Goal: Information Seeking & Learning: Learn about a topic

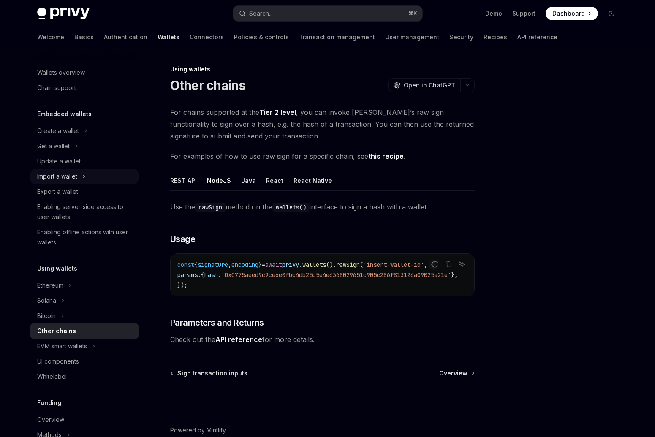
scroll to position [48, 0]
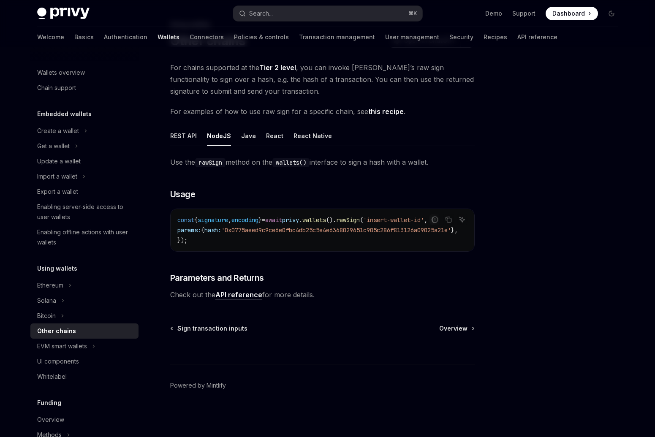
click at [577, 15] on span "Dashboard" at bounding box center [568, 13] width 33 height 8
click at [66, 148] on div "Get a wallet" at bounding box center [53, 146] width 33 height 10
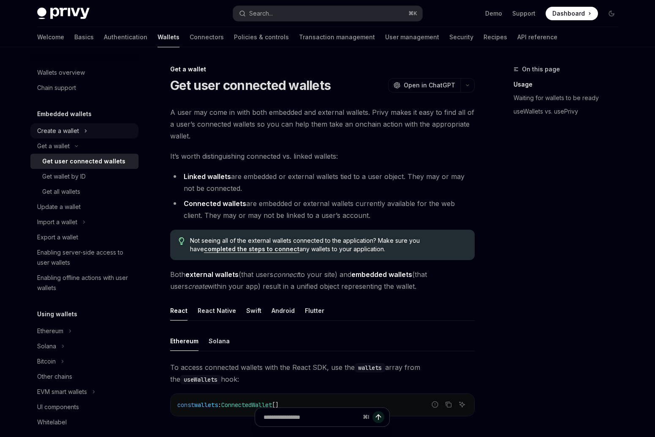
click at [75, 132] on div "Create a wallet" at bounding box center [58, 131] width 42 height 10
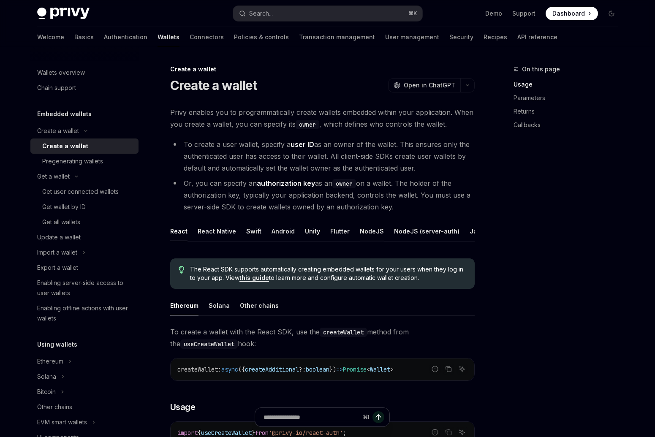
click at [376, 229] on div "NodeJS" at bounding box center [372, 231] width 24 height 20
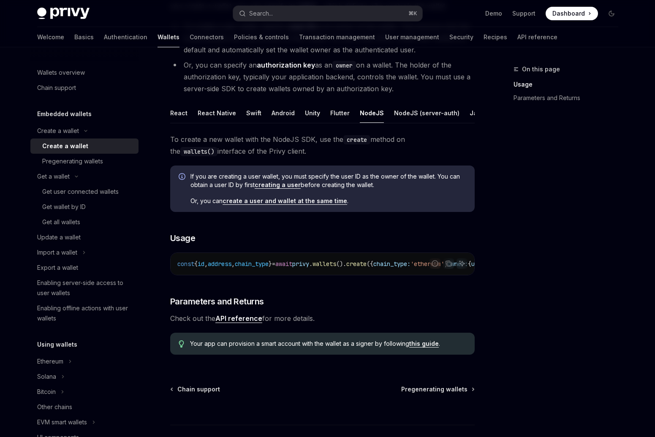
scroll to position [124, 0]
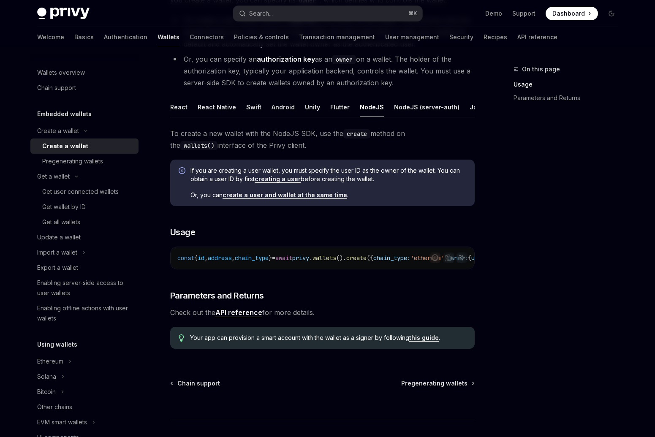
click at [251, 317] on link "API reference" at bounding box center [238, 312] width 47 height 9
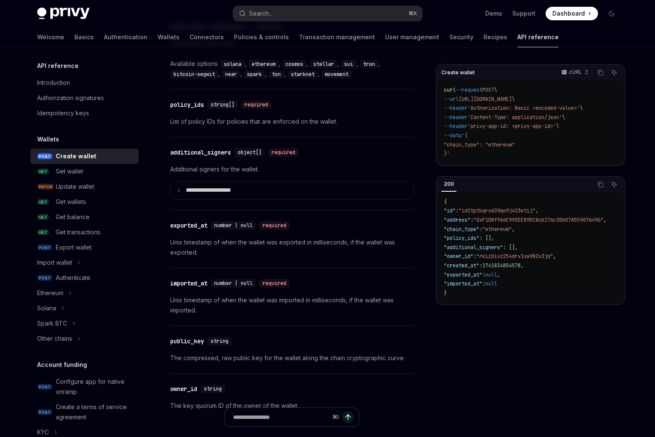
scroll to position [1007, 0]
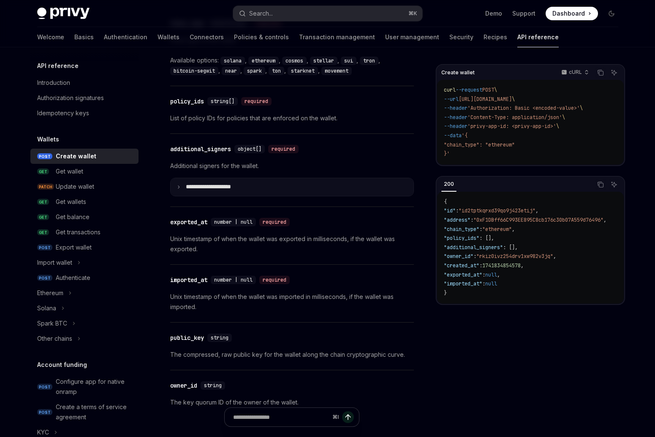
click at [181, 189] on summary "**********" at bounding box center [292, 187] width 243 height 18
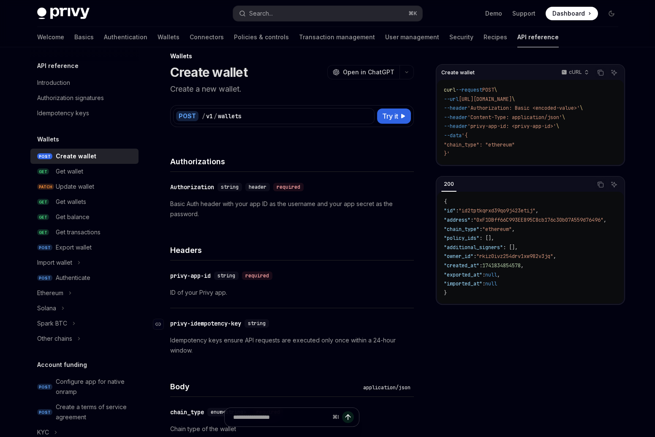
scroll to position [0, 0]
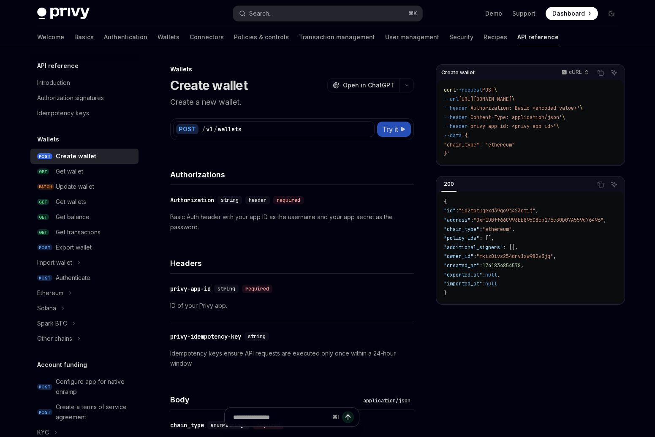
click at [402, 130] on icon at bounding box center [403, 129] width 5 height 5
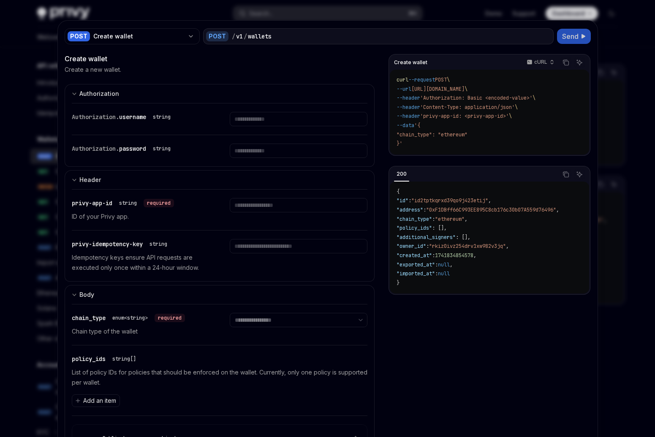
click at [581, 35] on icon at bounding box center [583, 36] width 5 height 5
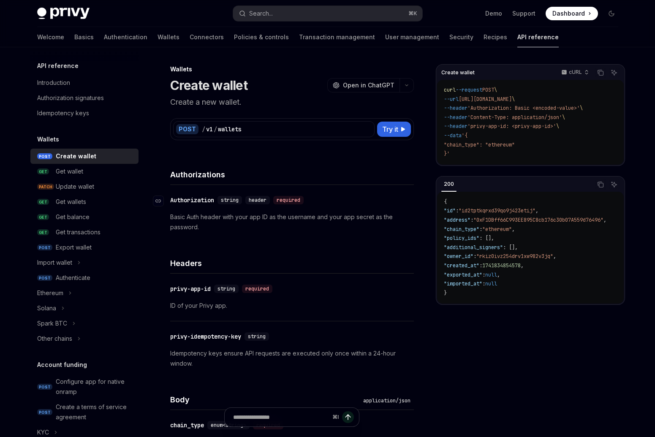
scroll to position [12, 0]
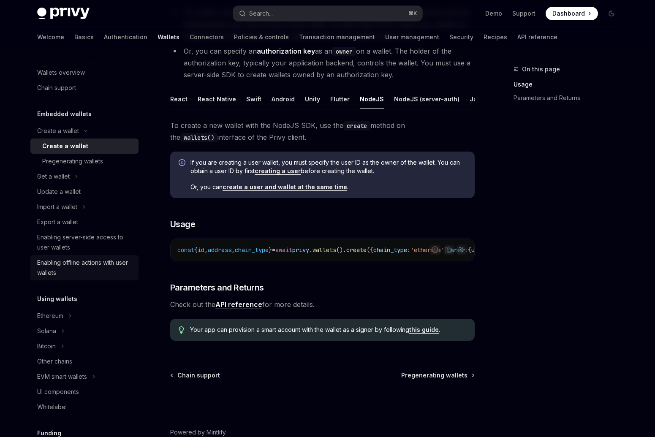
scroll to position [166, 0]
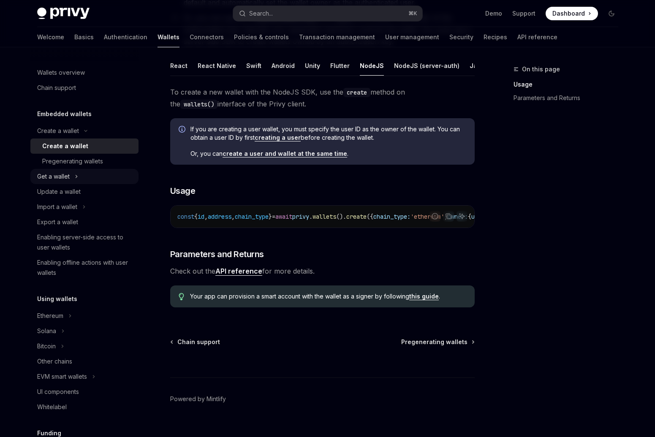
click at [91, 172] on button "Get a wallet" at bounding box center [84, 176] width 108 height 15
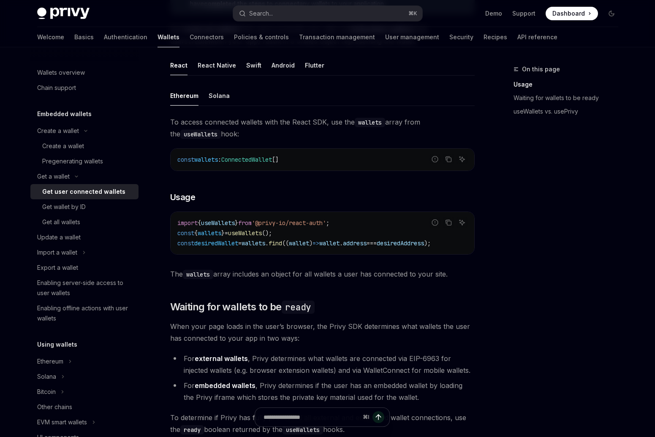
scroll to position [405, 0]
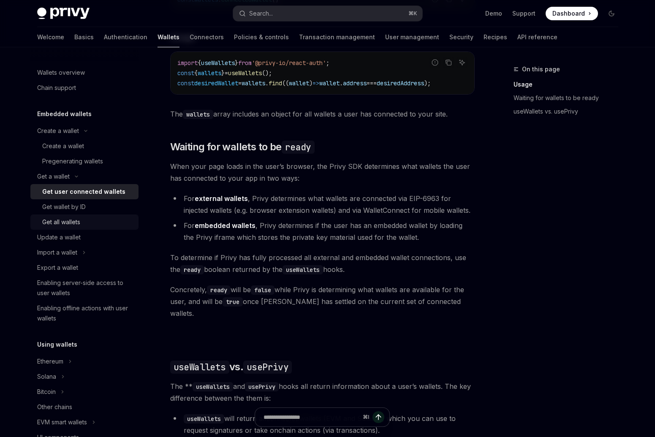
click at [81, 223] on div "Get all wallets" at bounding box center [87, 222] width 91 height 10
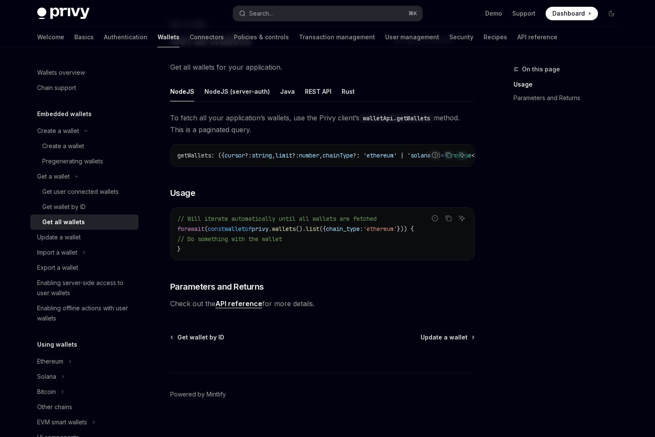
scroll to position [52, 0]
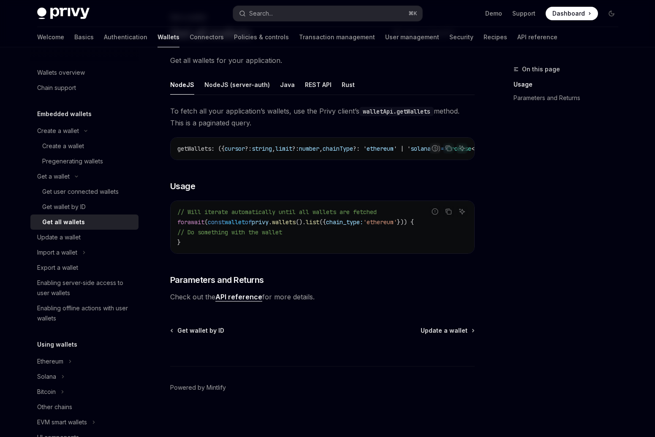
click at [245, 301] on link "API reference" at bounding box center [238, 297] width 47 height 9
type textarea "*"
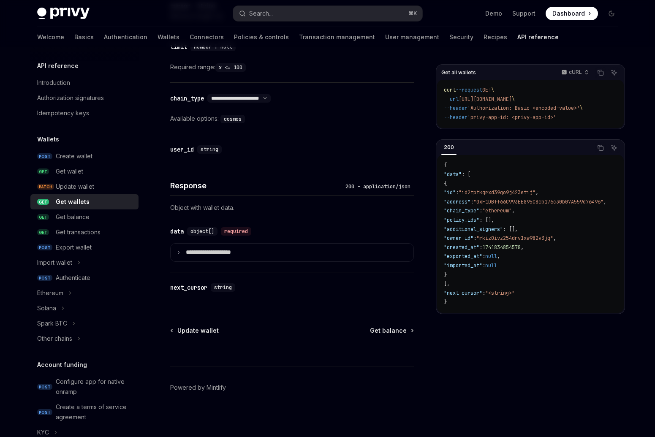
scroll to position [363, 0]
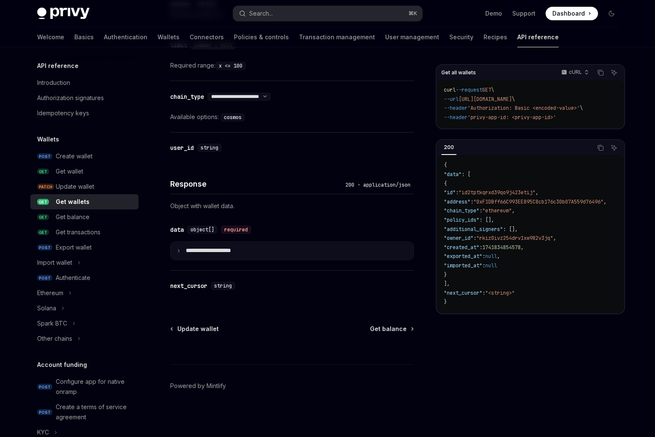
click at [182, 250] on summary "**********" at bounding box center [292, 251] width 243 height 18
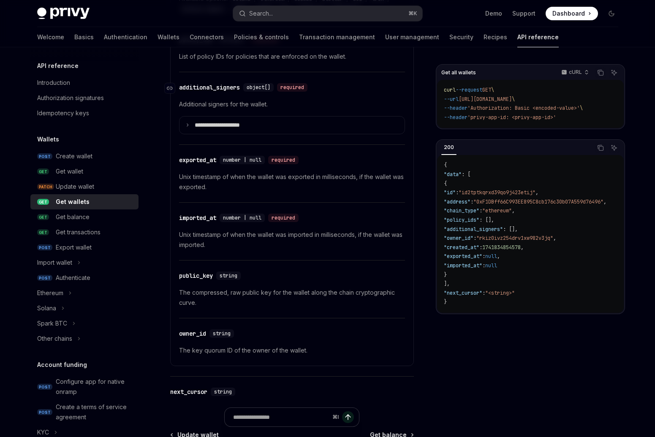
scroll to position [839, 0]
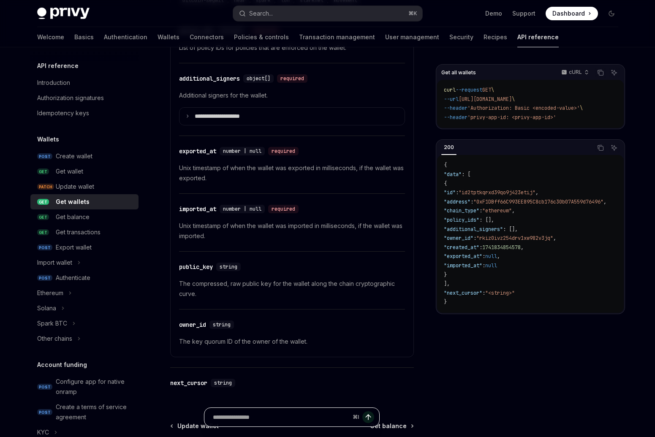
click at [328, 413] on input "Ask a question..." at bounding box center [281, 417] width 136 height 19
type input "**********"
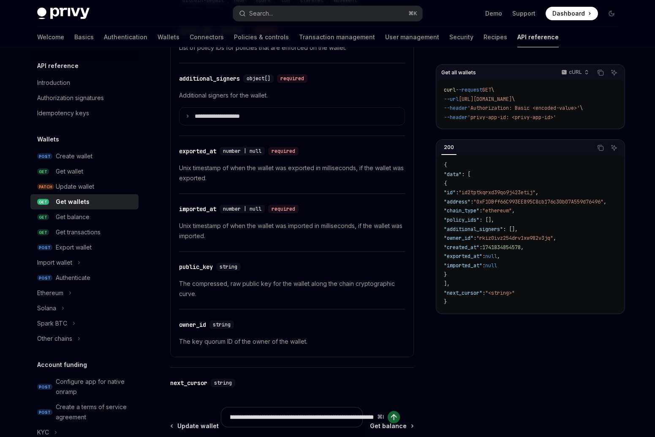
type textarea "*"
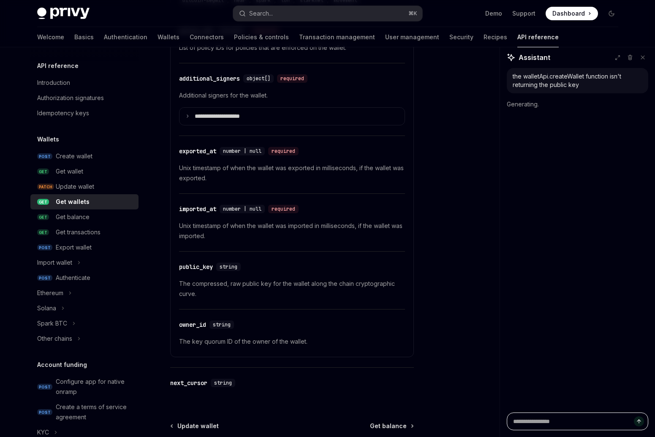
scroll to position [0, 0]
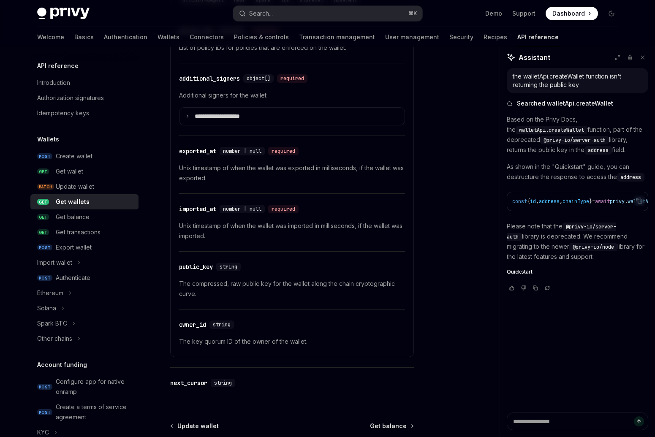
type textarea "*"
drag, startPoint x: 540, startPoint y: 255, endPoint x: 584, endPoint y: 255, distance: 43.9
click at [584, 251] on code "@privy-io/node" at bounding box center [593, 247] width 48 height 8
click at [523, 247] on p "Please note that the @privy-io/server-auth library is deprecated. We recommend …" at bounding box center [577, 241] width 141 height 41
drag, startPoint x: 551, startPoint y: 233, endPoint x: 569, endPoint y: 264, distance: 36.3
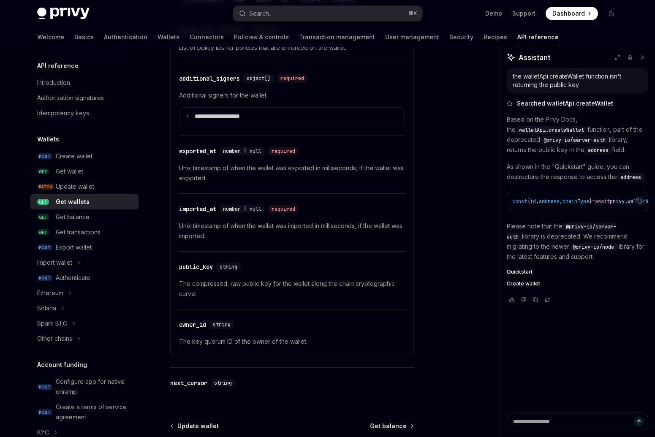
click at [569, 262] on p "Please note that the @privy-io/server-auth library is deprecated. We recommend …" at bounding box center [577, 241] width 141 height 41
copy p "the @privy-io/server-auth library is deprecated. We recommend migrating to the …"
